Goal: Task Accomplishment & Management: Use online tool/utility

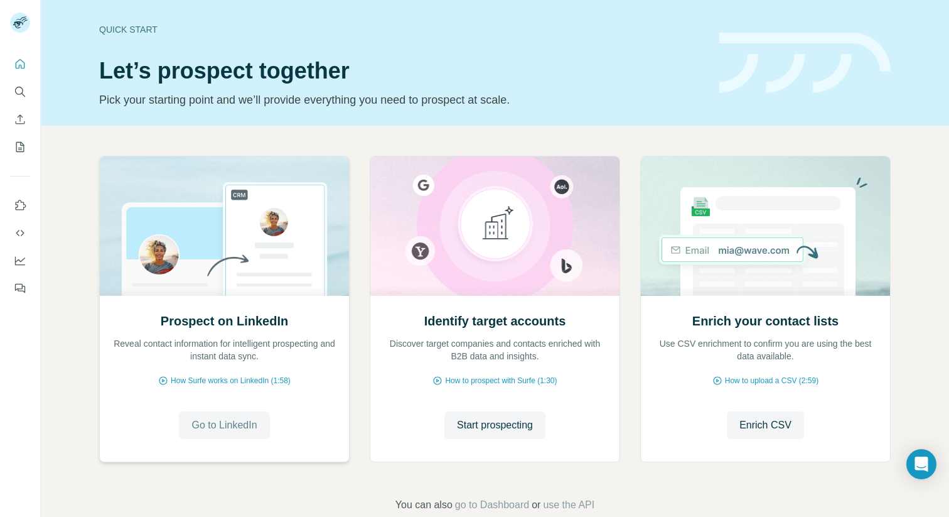
click at [239, 412] on button "Go to LinkedIn" at bounding box center [224, 425] width 90 height 28
click at [14, 64] on icon "Quick start" at bounding box center [20, 64] width 13 height 13
click at [19, 198] on button "Use Surfe on LinkedIn" at bounding box center [20, 205] width 20 height 23
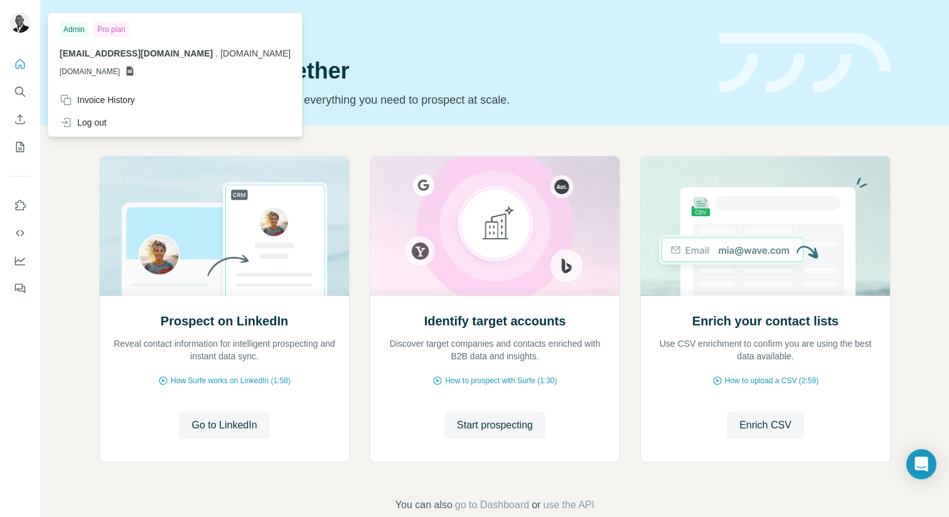
drag, startPoint x: 95, startPoint y: 72, endPoint x: 135, endPoint y: 72, distance: 40.2
click at [95, 72] on span "[DOMAIN_NAME]" at bounding box center [90, 71] width 60 height 11
click at [135, 72] on icon at bounding box center [130, 71] width 10 height 10
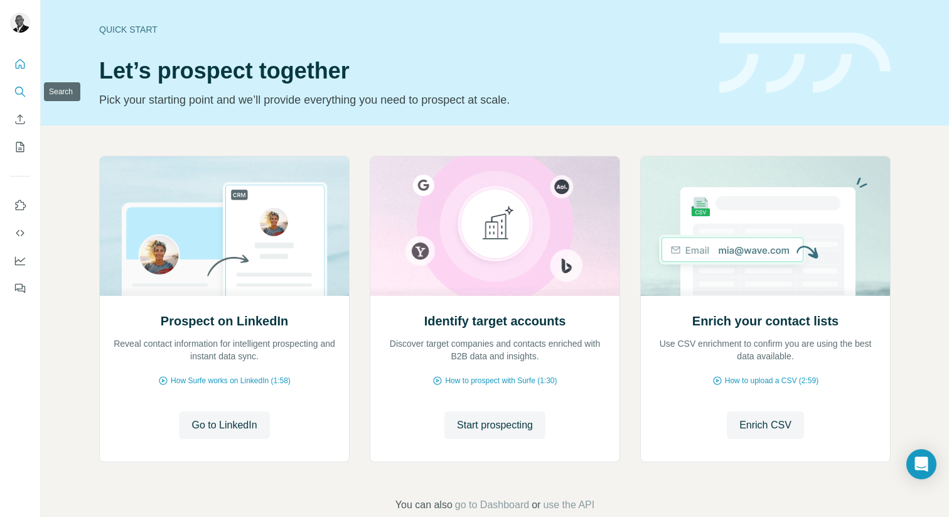
click at [19, 91] on icon "Search" at bounding box center [20, 91] width 13 height 13
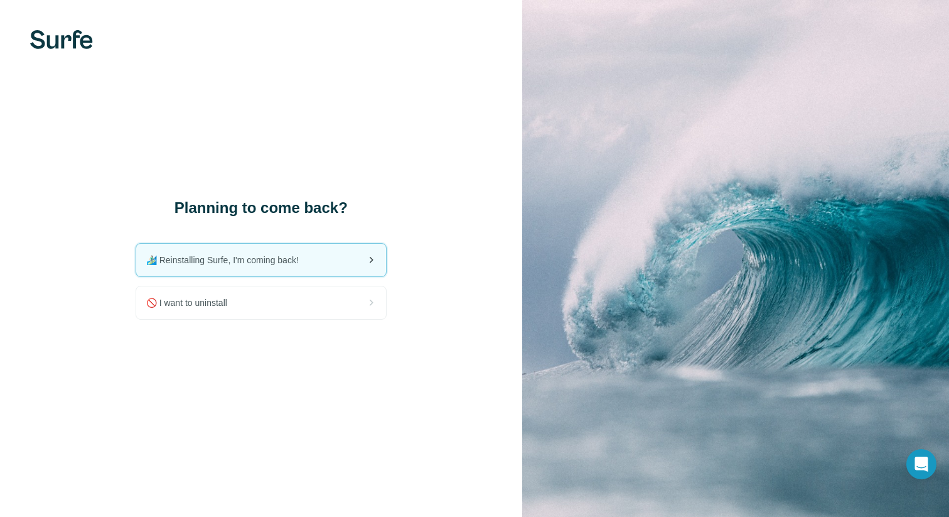
click at [207, 267] on div "🏄🏻‍♂️ Reinstalling Surfe, I'm coming back!" at bounding box center [261, 260] width 250 height 33
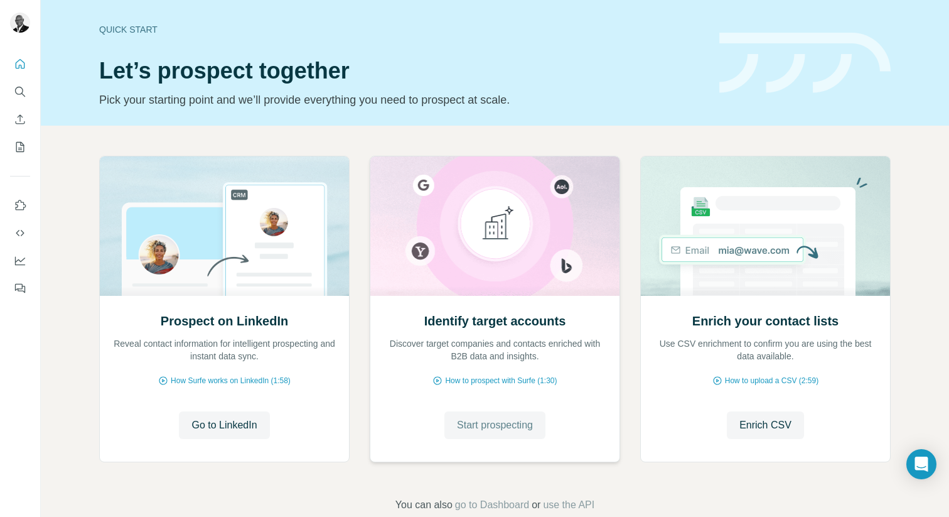
click at [488, 426] on span "Start prospecting" at bounding box center [495, 424] width 76 height 15
